Goal: Entertainment & Leisure: Consume media (video, audio)

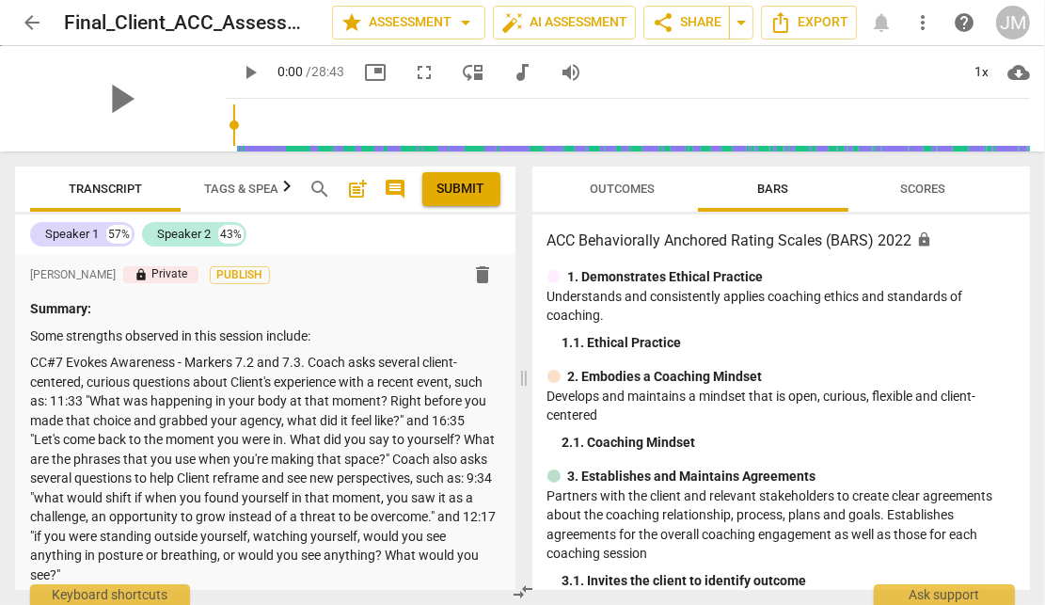
click at [239, 71] on span "play_arrow" at bounding box center [250, 72] width 23 height 23
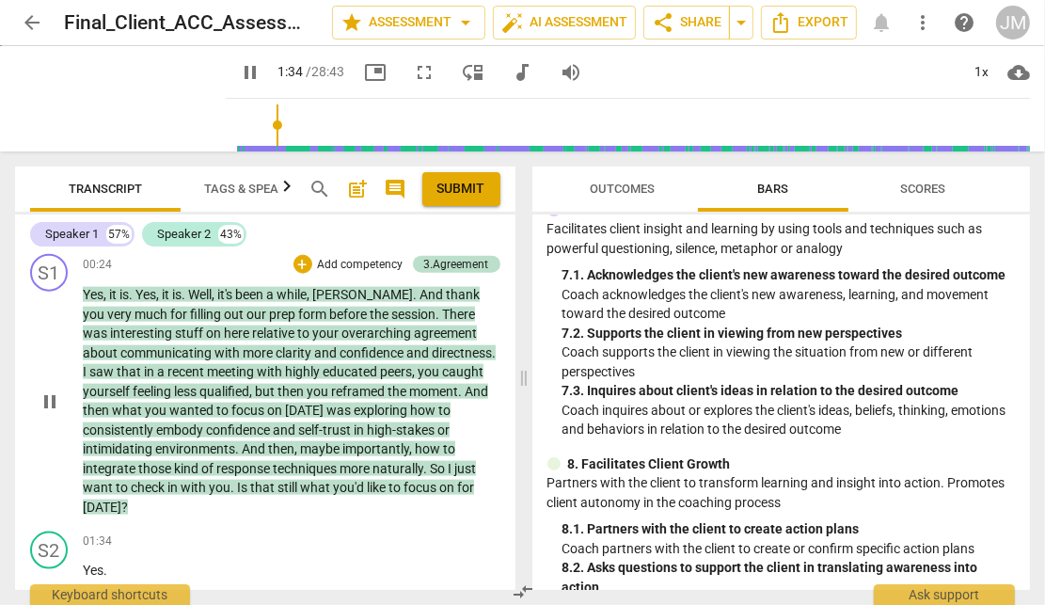
scroll to position [2219, 0]
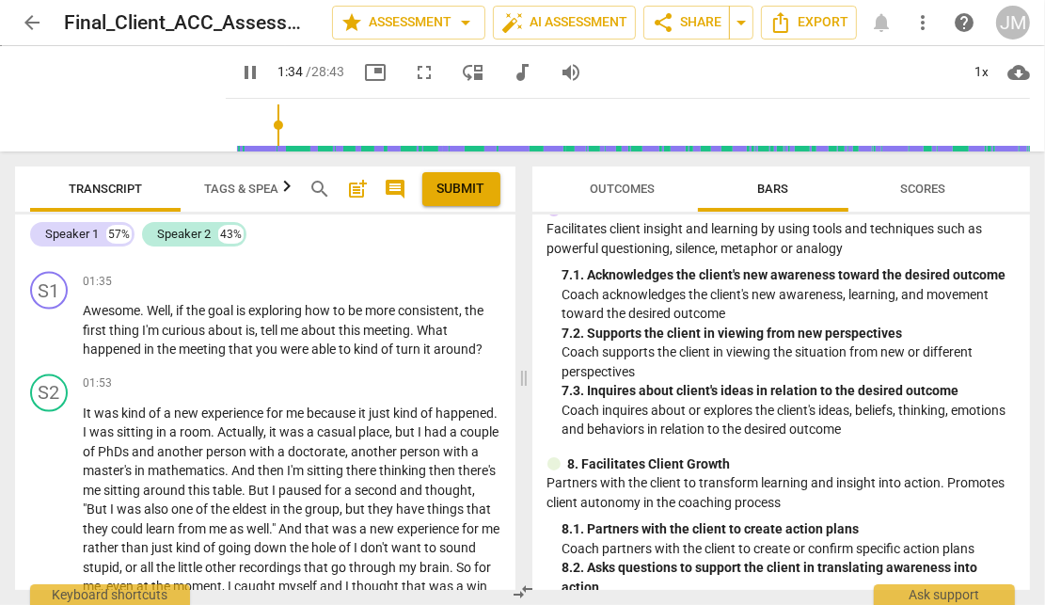
click at [333, 264] on div "S2 play_arrow pause 01:34 + Add competency keyboard_arrow_right Yes ." at bounding box center [265, 222] width 500 height 83
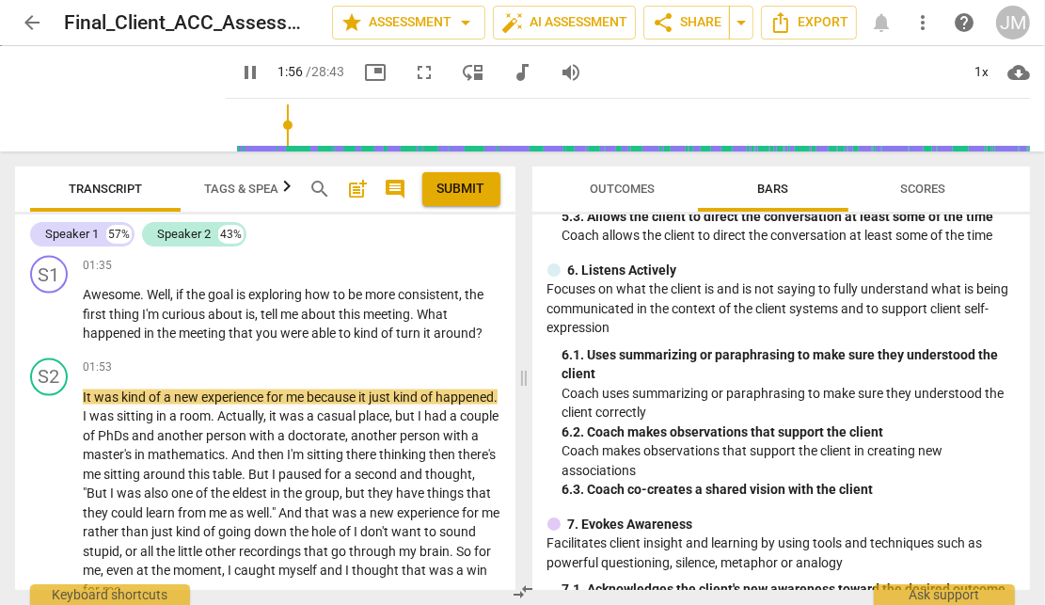
scroll to position [948, 0]
click at [375, 340] on span "kind" at bounding box center [367, 332] width 27 height 15
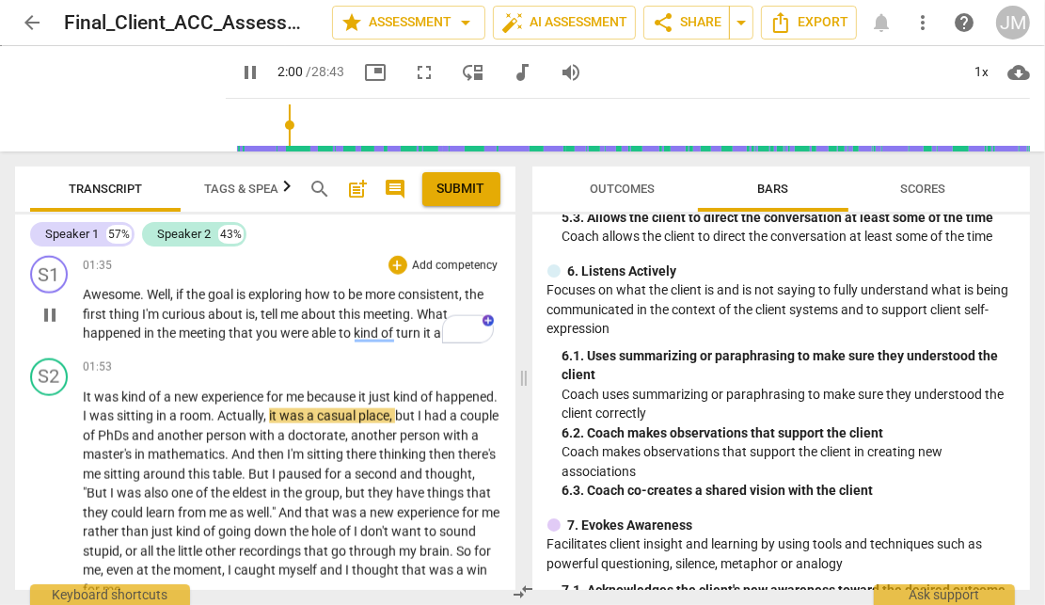
click at [220, 322] on span "about" at bounding box center [227, 313] width 38 height 15
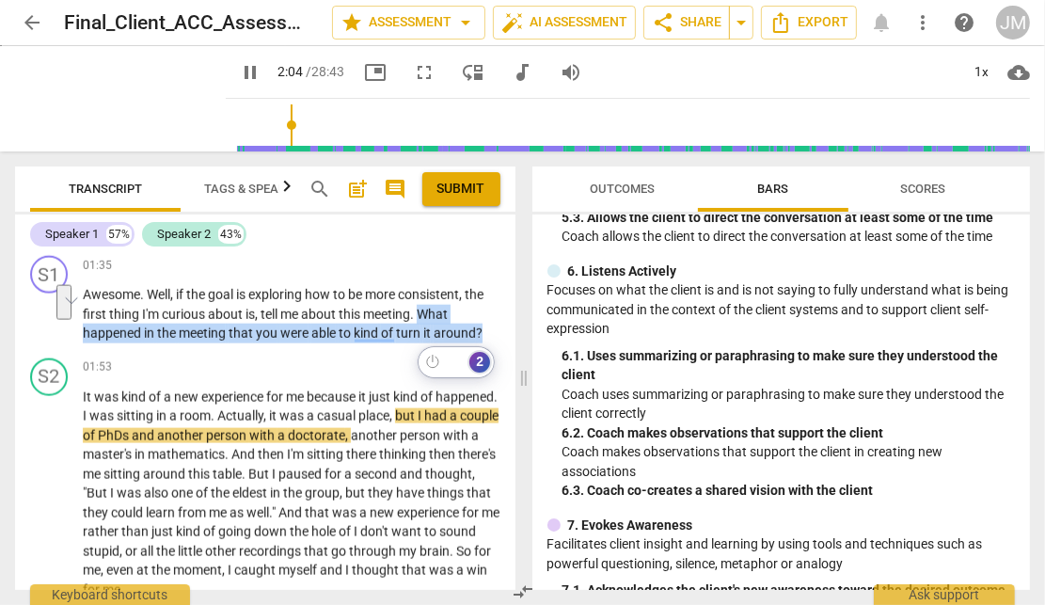
drag, startPoint x: 420, startPoint y: 347, endPoint x: 479, endPoint y: 359, distance: 60.5
click at [479, 145] on html "arrow_back Final_Client_ACC_Assessment_JIMSOUZA edit star Assessment arrow_drop…" at bounding box center [522, 72] width 1045 height 145
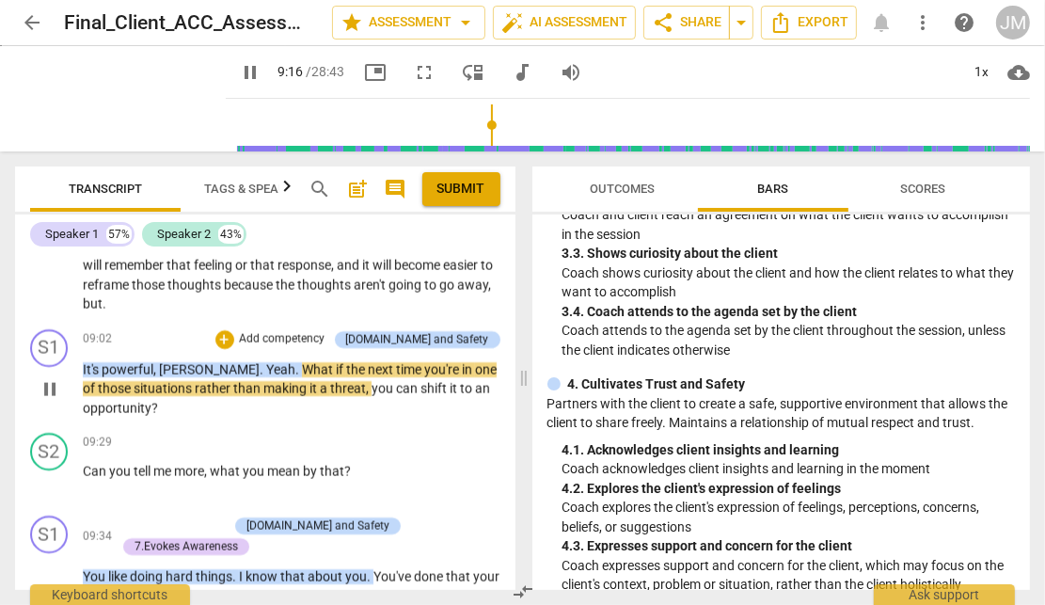
scroll to position [4930, 0]
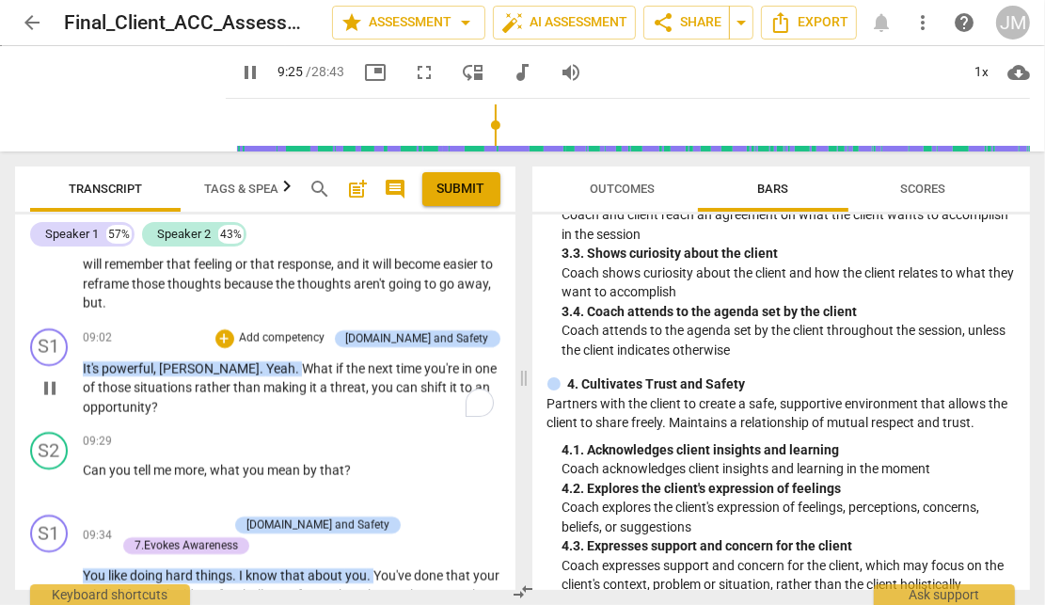
click at [160, 417] on p "It's powerful , [PERSON_NAME] . Yeah . What if the next time you're in one of t…" at bounding box center [291, 388] width 417 height 58
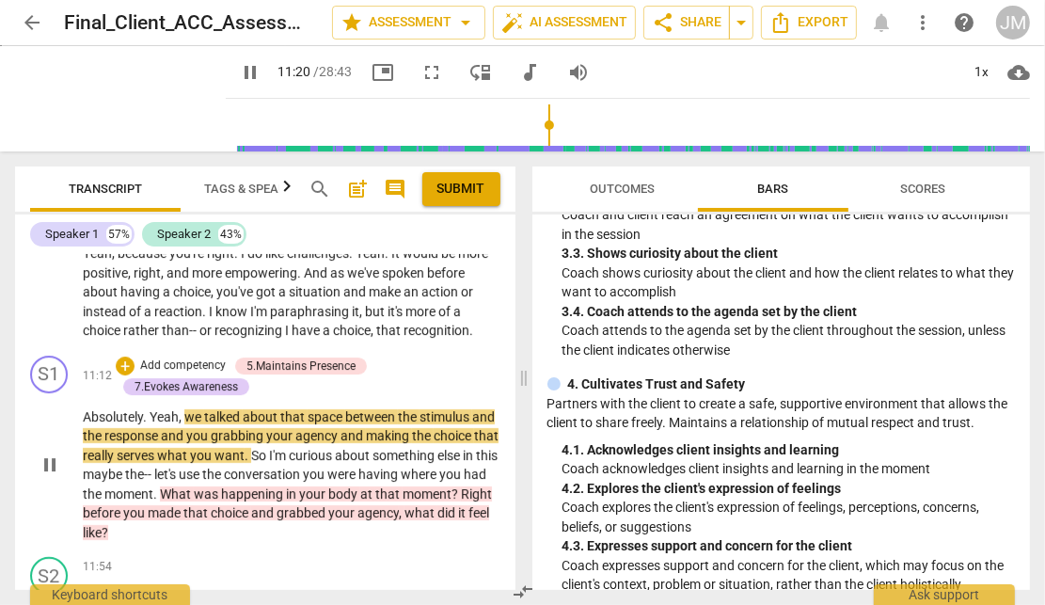
scroll to position [5493, 0]
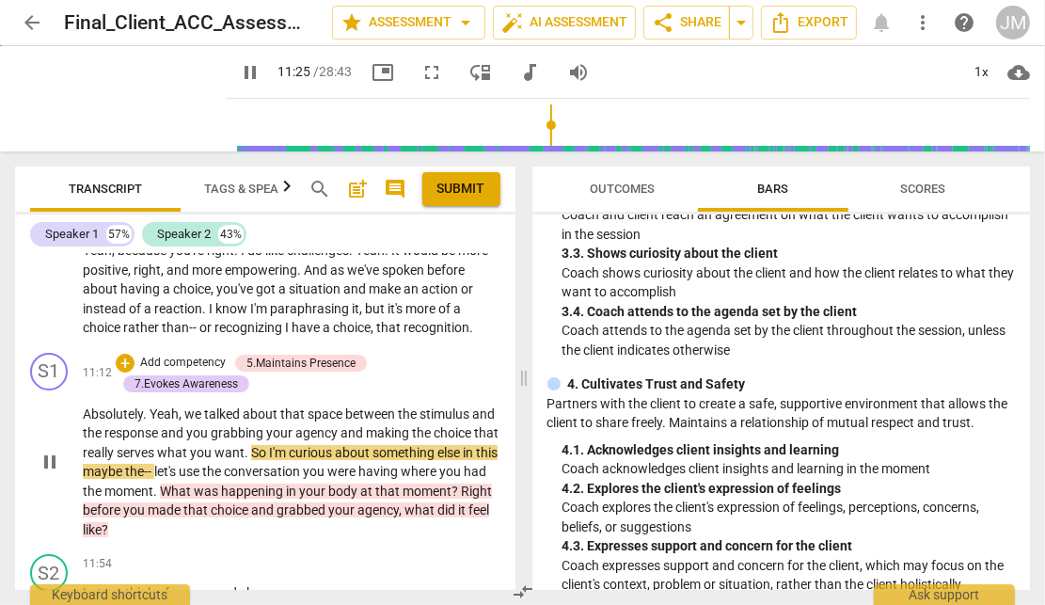
click at [251, 460] on span "." at bounding box center [247, 452] width 7 height 15
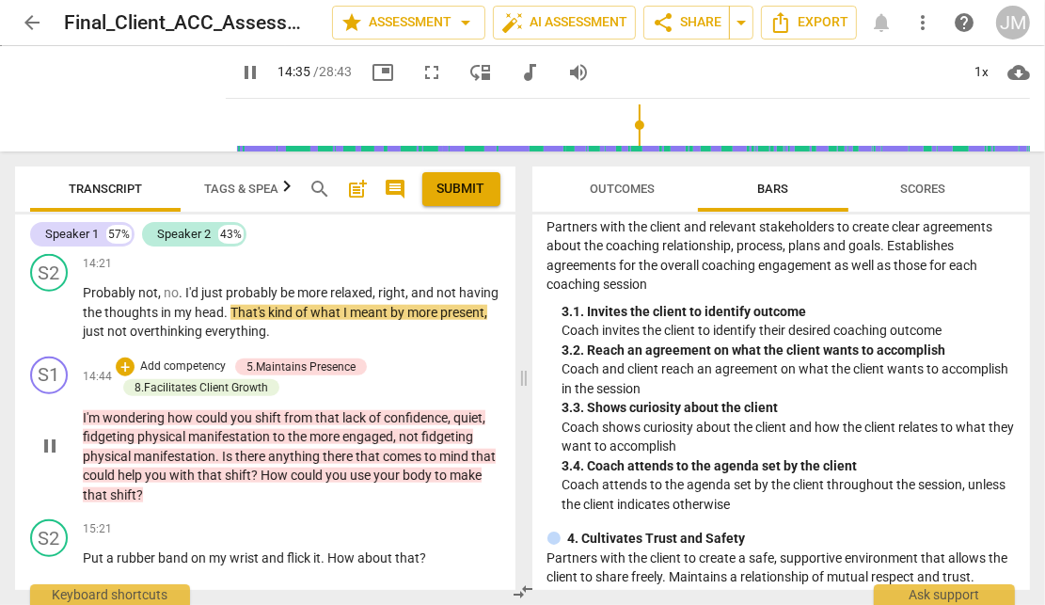
scroll to position [7090, 0]
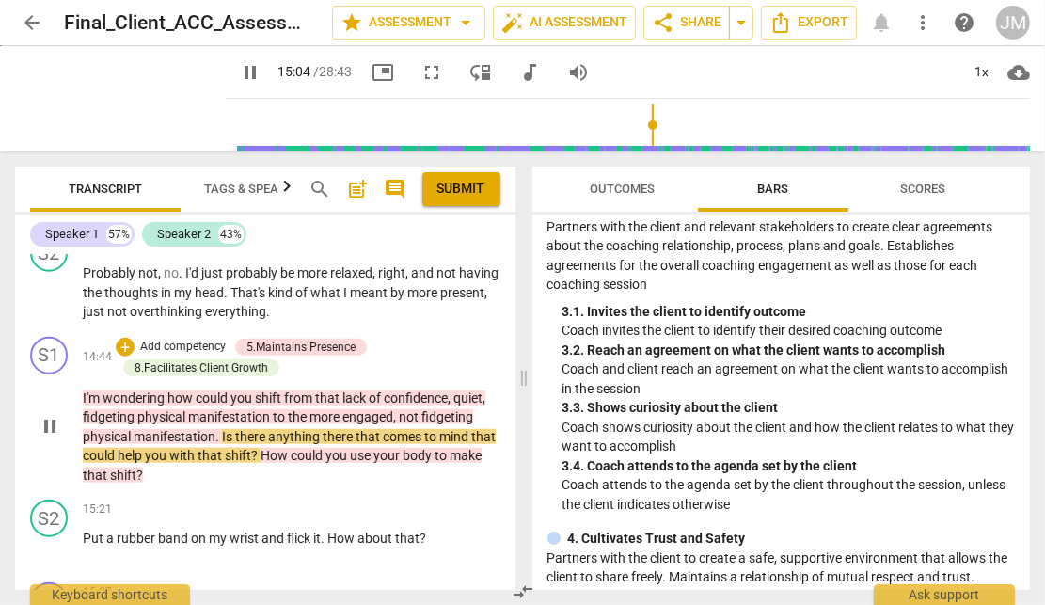
click at [442, 397] on span "confidence" at bounding box center [416, 397] width 64 height 15
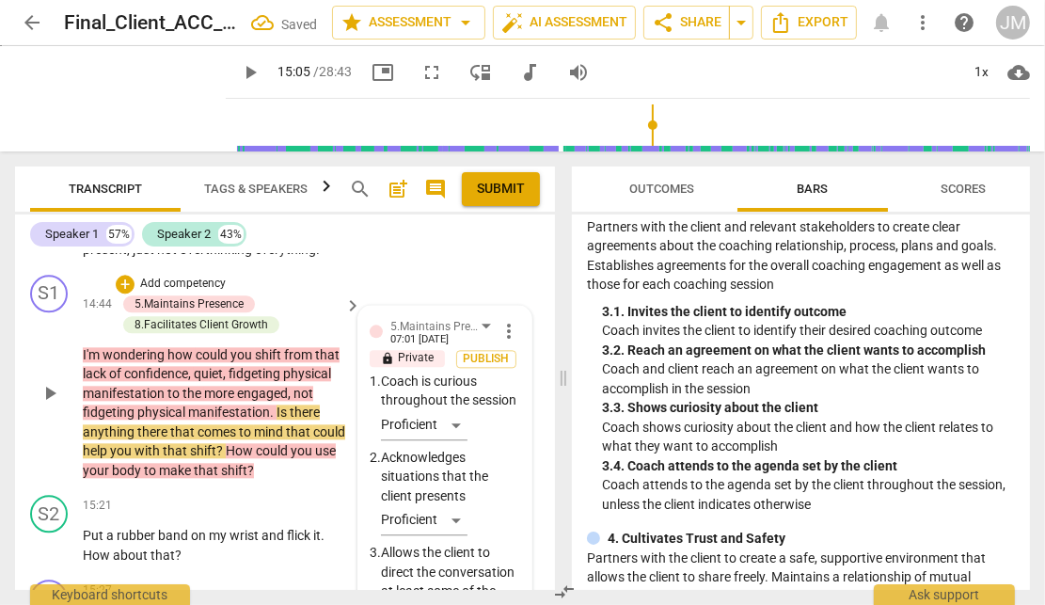
scroll to position [8541, 0]
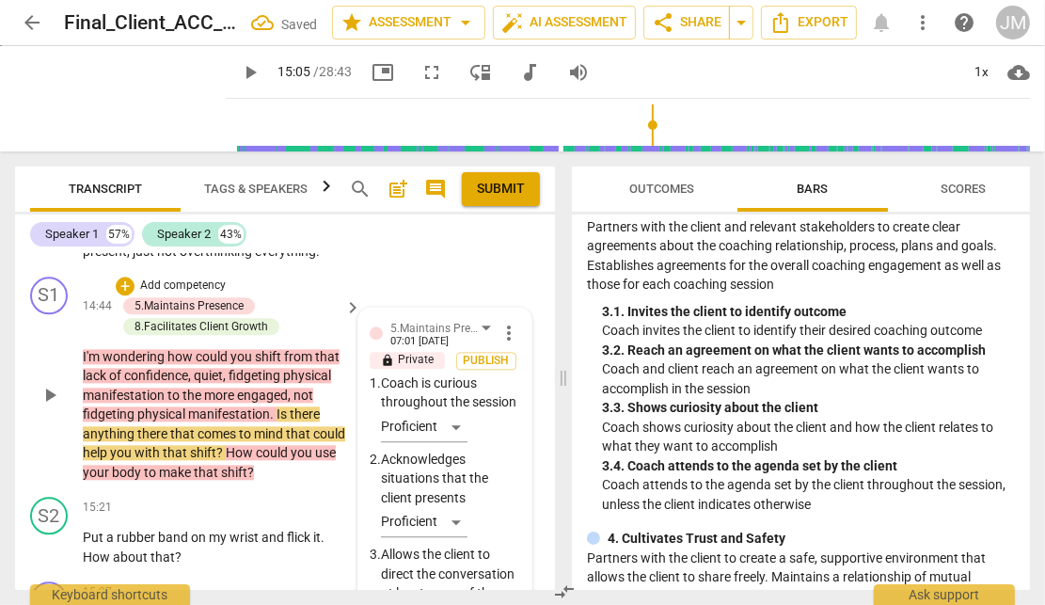
click at [42, 406] on span "play_arrow" at bounding box center [50, 395] width 23 height 23
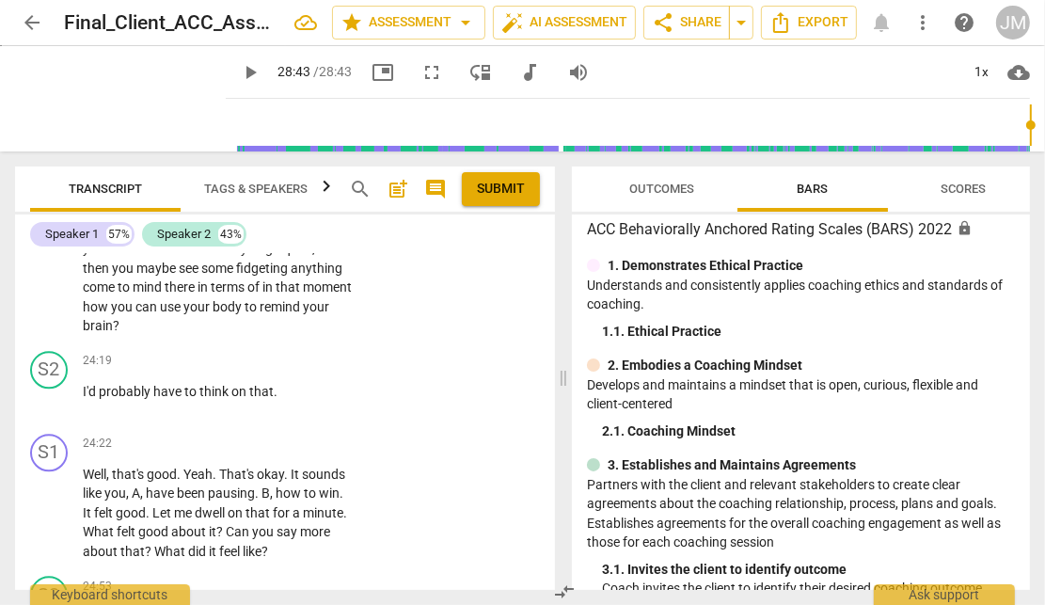
scroll to position [0, 0]
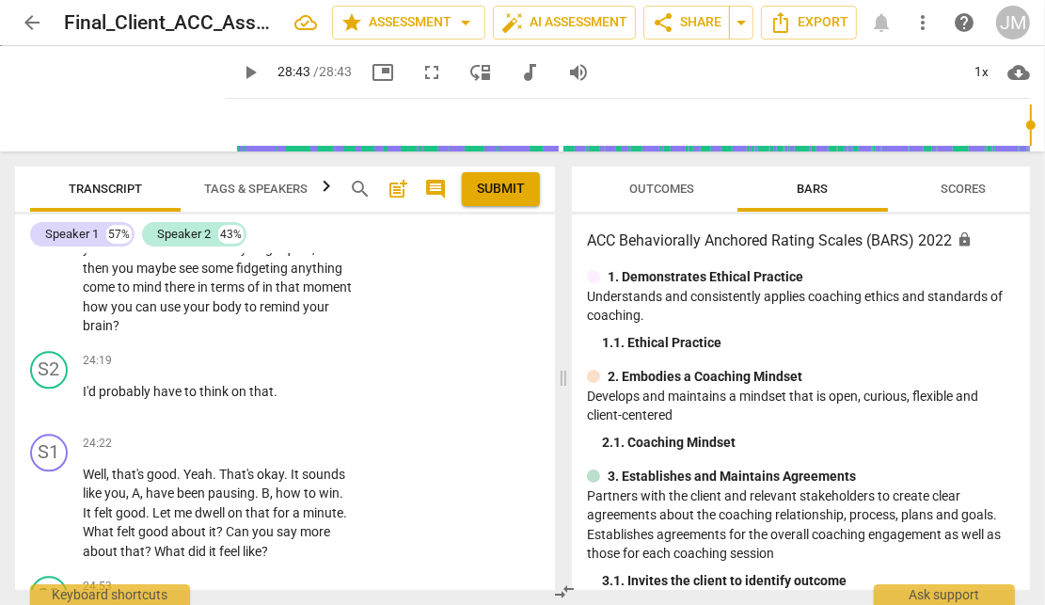
type input "1723"
